Goal: Task Accomplishment & Management: Use online tool/utility

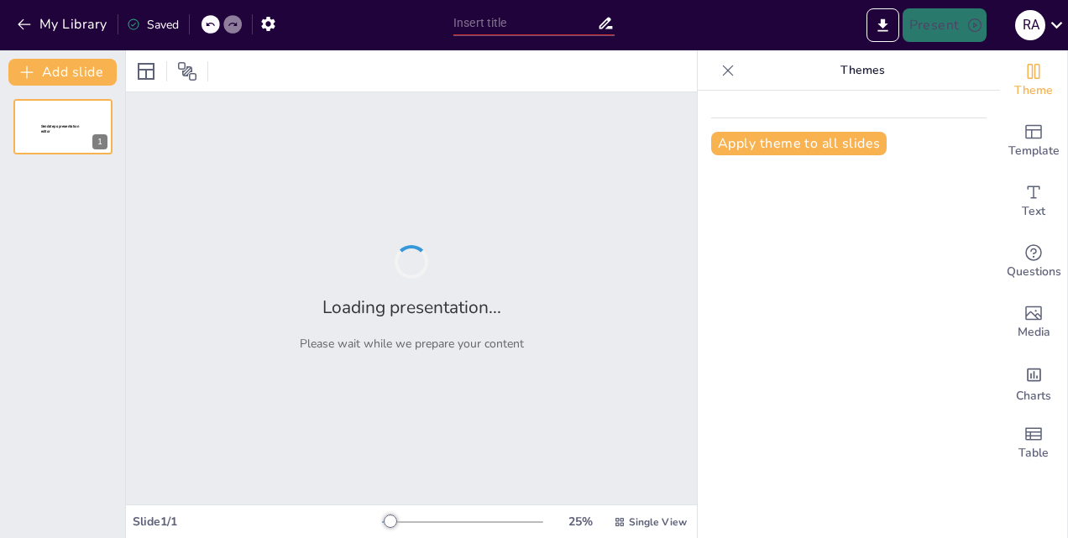
type input "Ensuring Safety: Comprehensive Pre-Start Procedures for Marine Gas Turbine Engi…"
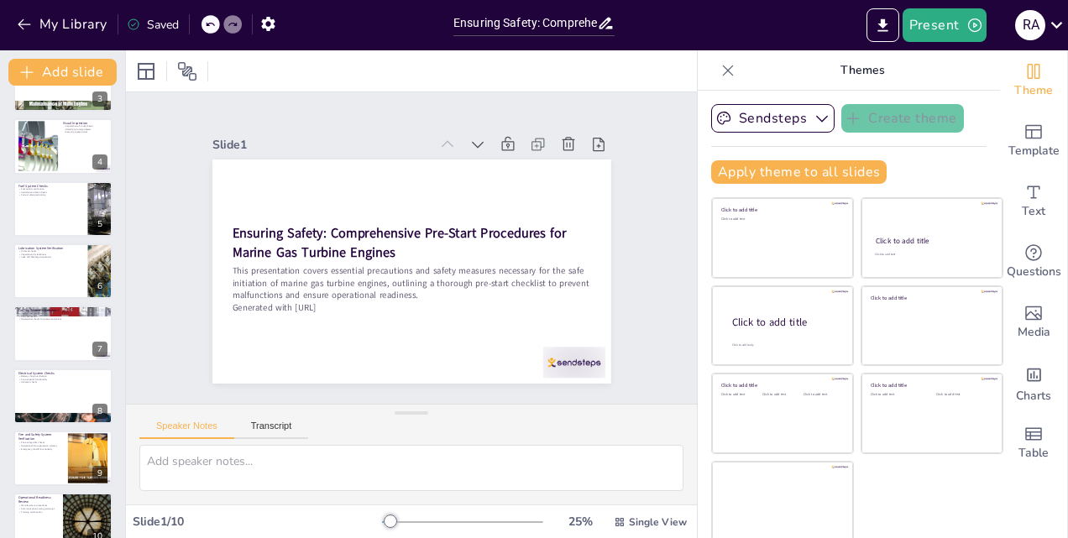
scroll to position [191, 0]
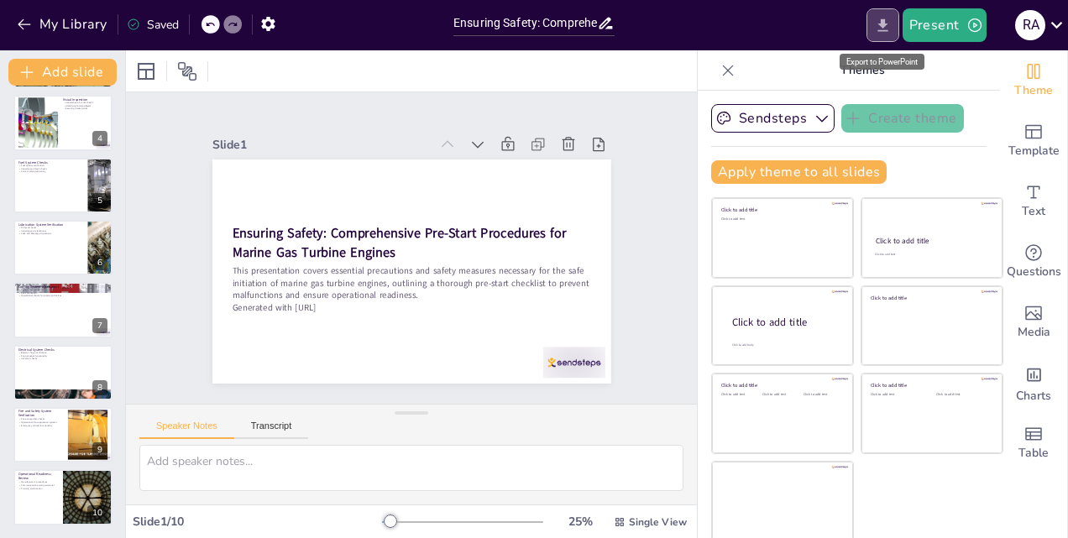
click at [883, 29] on icon "Export to PowerPoint" at bounding box center [883, 26] width 18 height 18
click at [24, 22] on icon "button" at bounding box center [24, 24] width 17 height 17
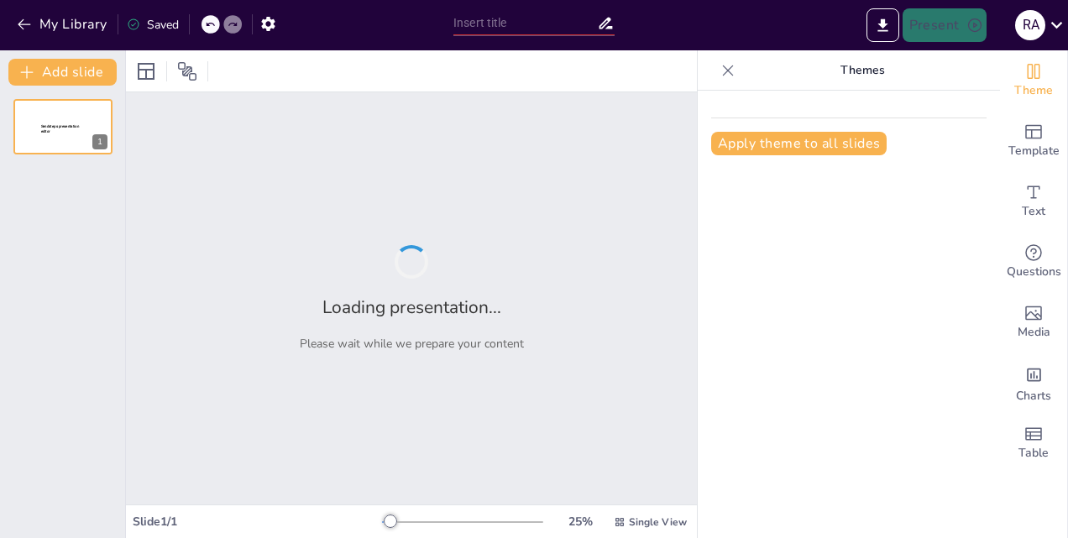
type input "Ensuring Safety: Comprehensive Pre-Start Procedures for Marine Gas Turbine Engi…"
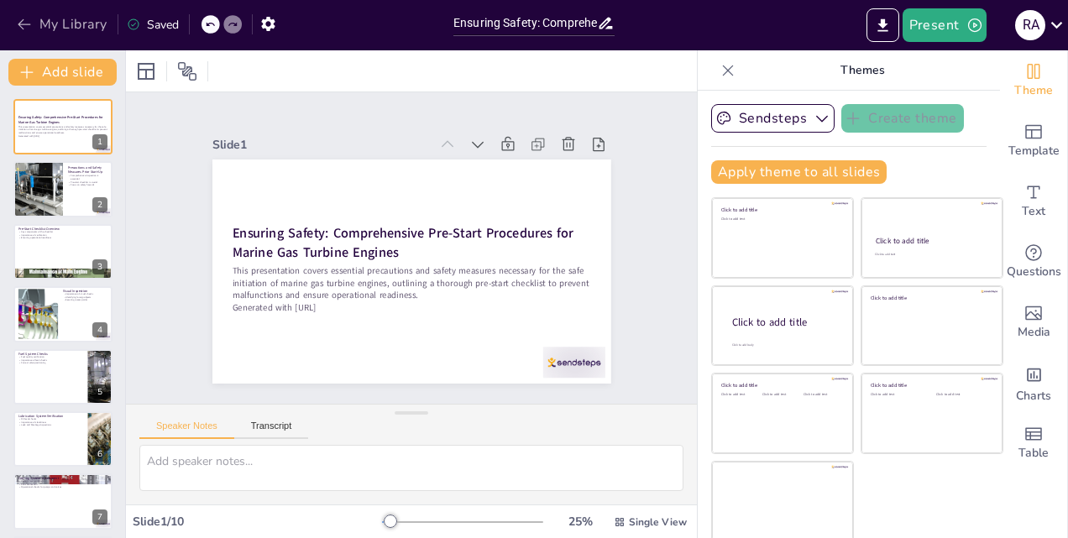
click at [45, 27] on button "My Library" at bounding box center [64, 24] width 102 height 27
